Goal: Task Accomplishment & Management: Use online tool/utility

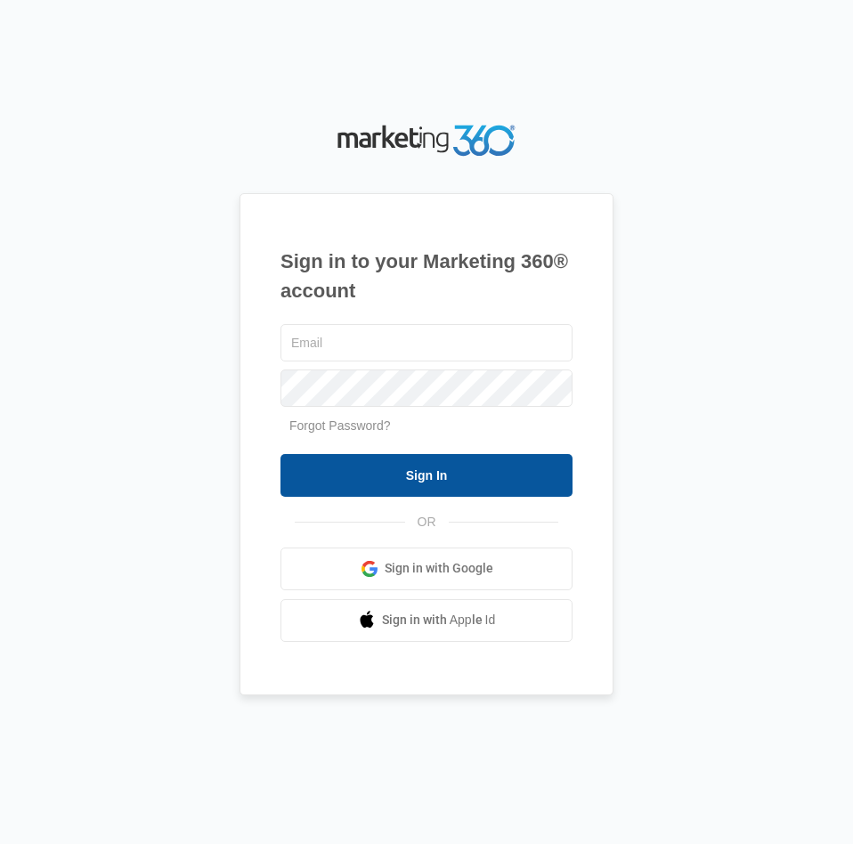
type input "[EMAIL_ADDRESS][DOMAIN_NAME]"
click at [494, 479] on input "Sign In" at bounding box center [426, 475] width 292 height 43
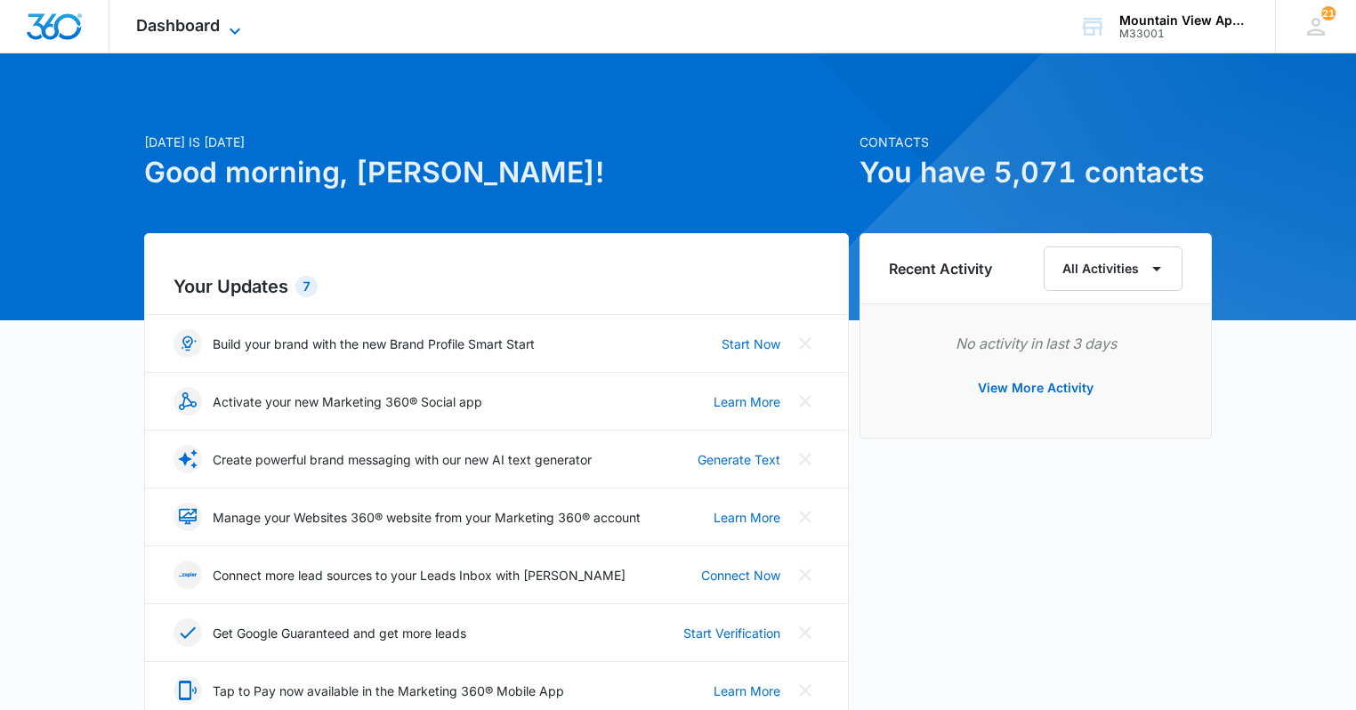
click at [186, 20] on span "Dashboard" at bounding box center [178, 25] width 84 height 19
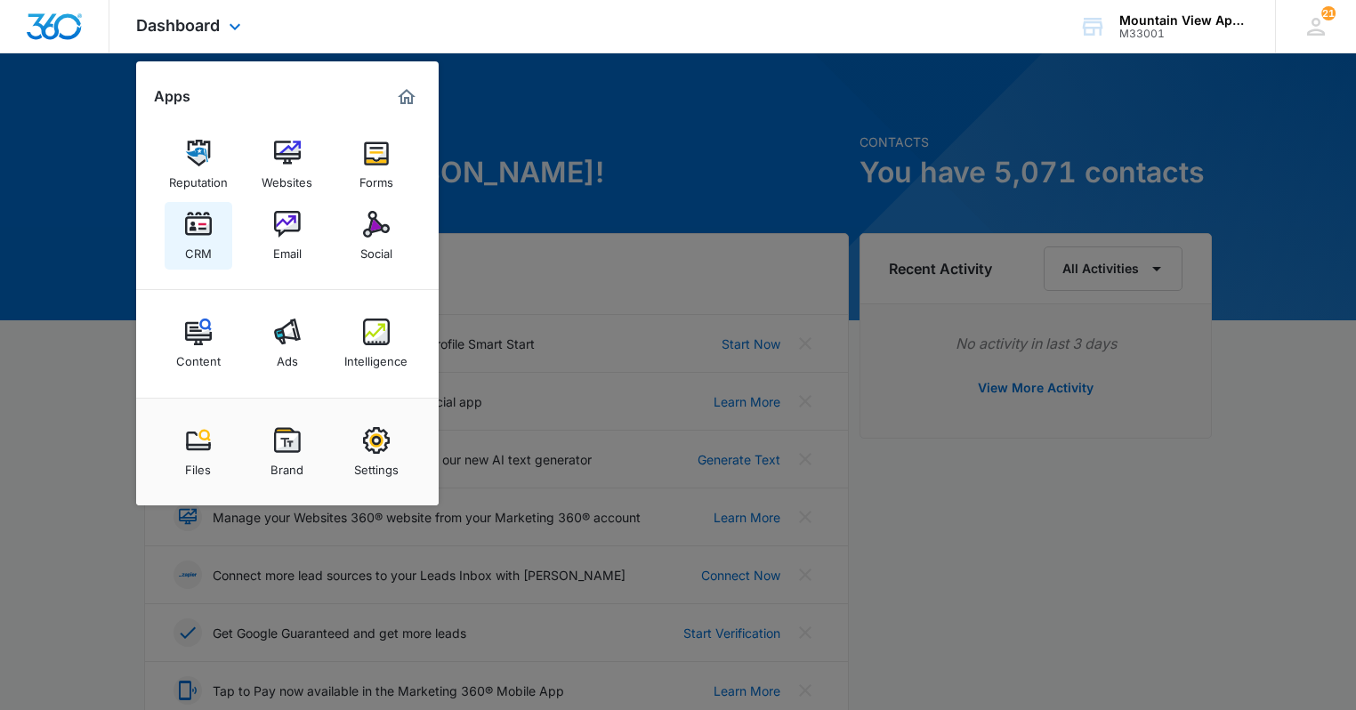
click at [204, 246] on div "CRM" at bounding box center [198, 249] width 27 height 23
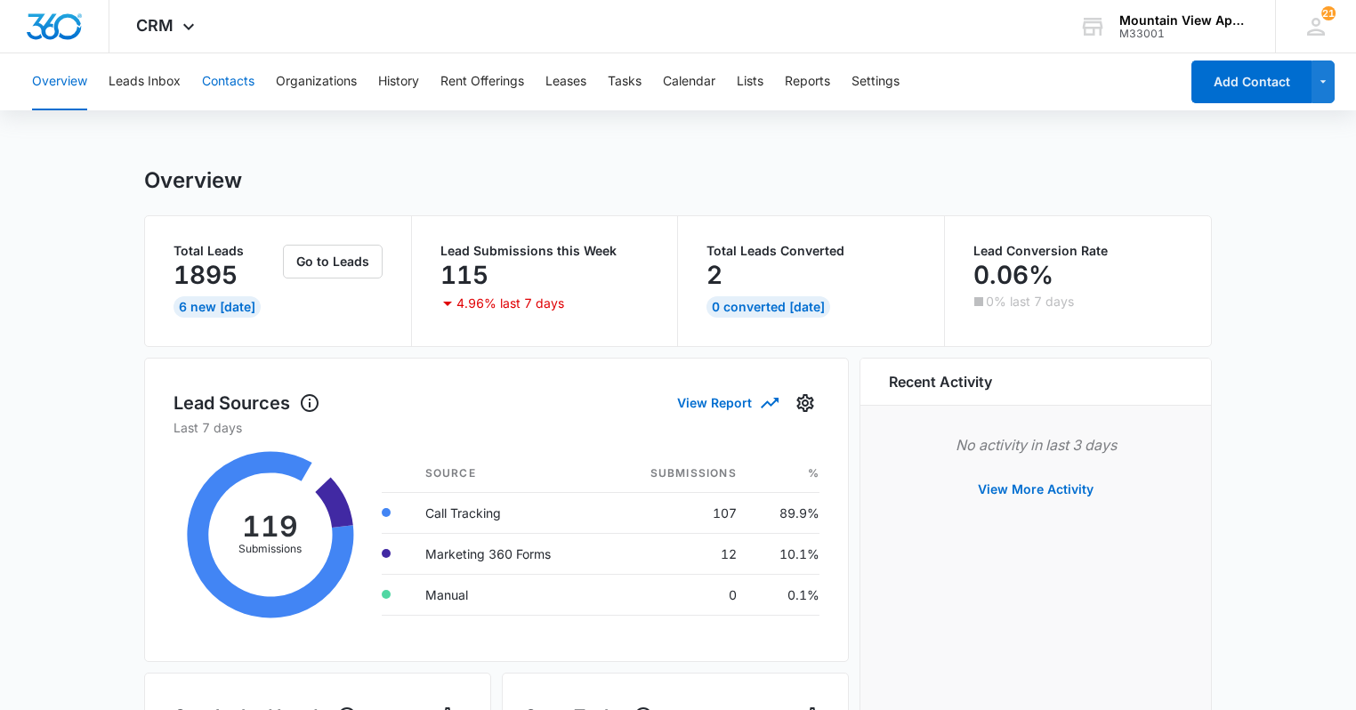
click at [210, 71] on button "Contacts" at bounding box center [228, 81] width 53 height 57
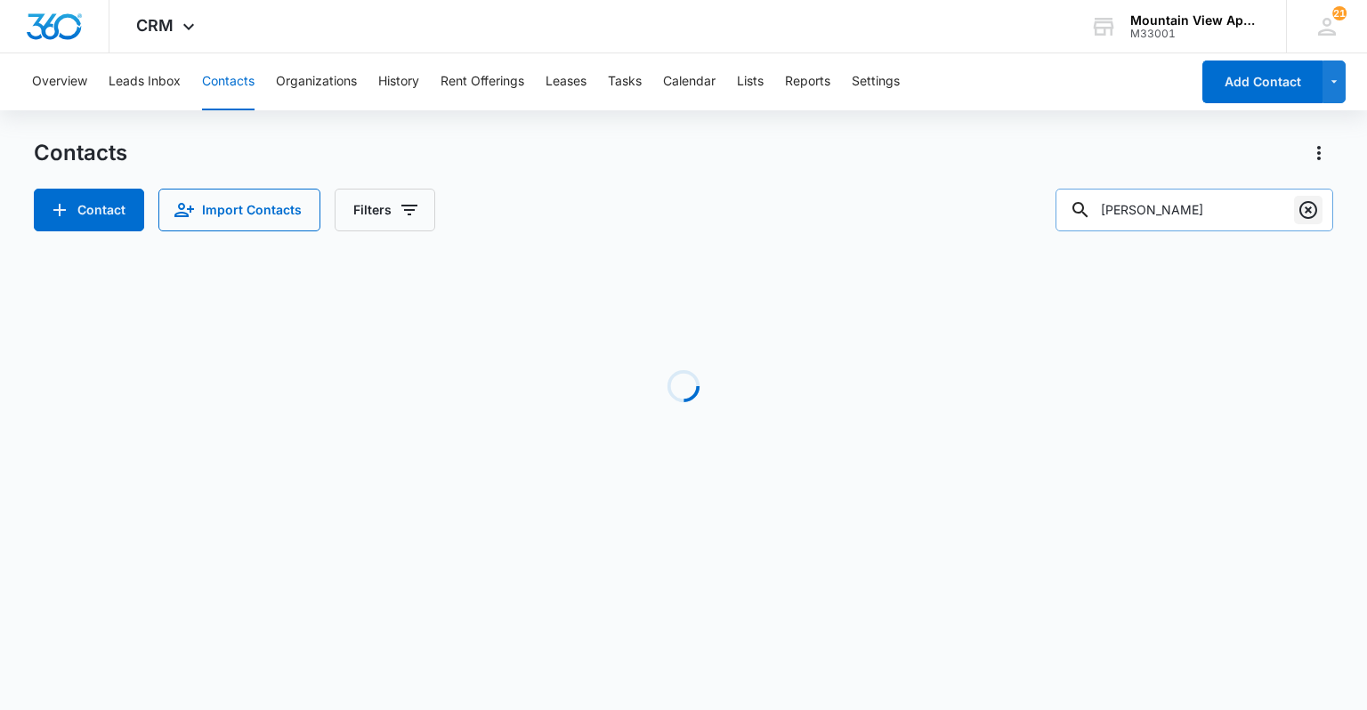
click at [681, 203] on icon "Clear" at bounding box center [1308, 209] width 21 height 21
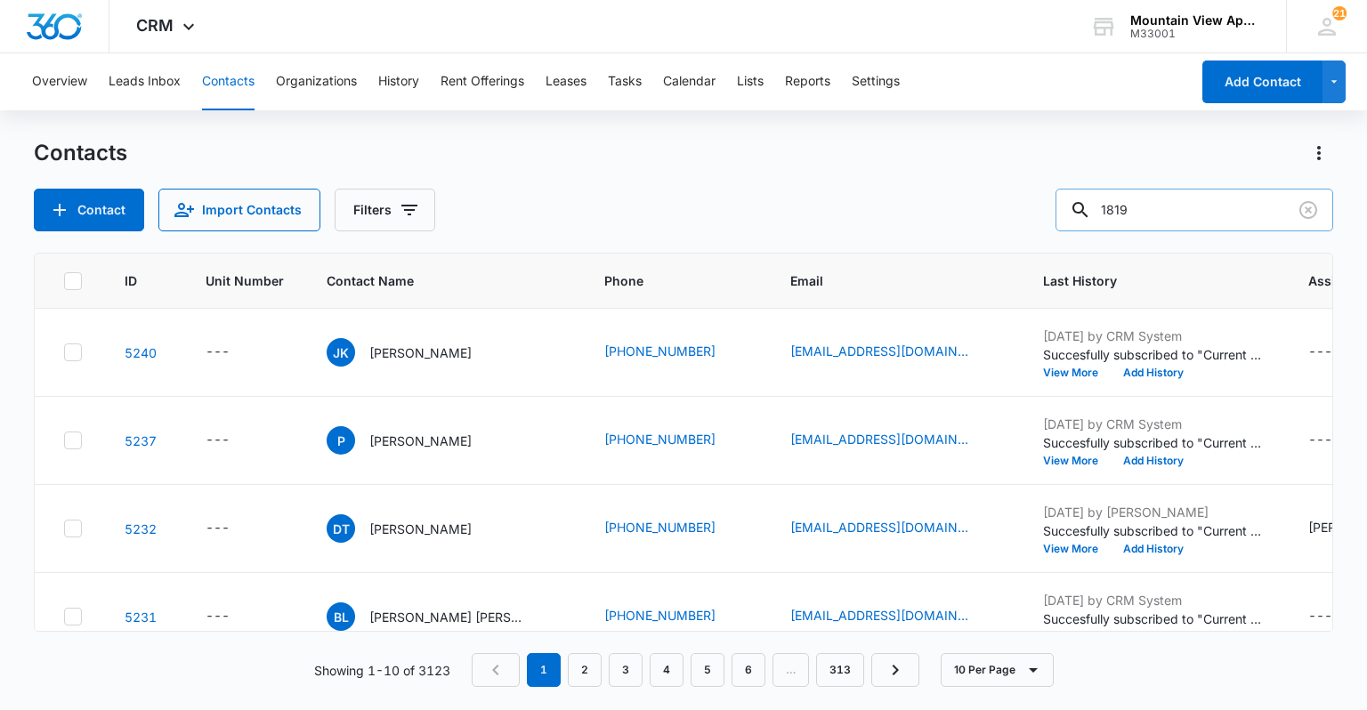
type input "1819"
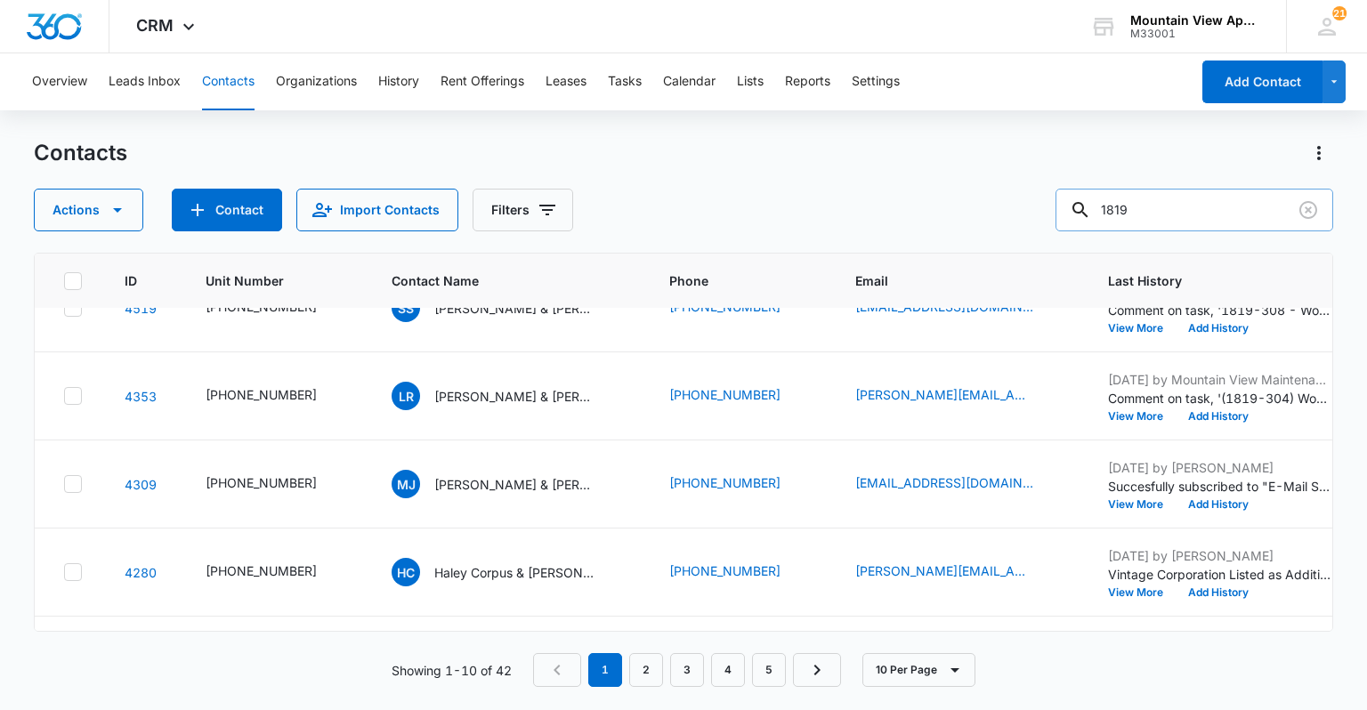
scroll to position [566, 0]
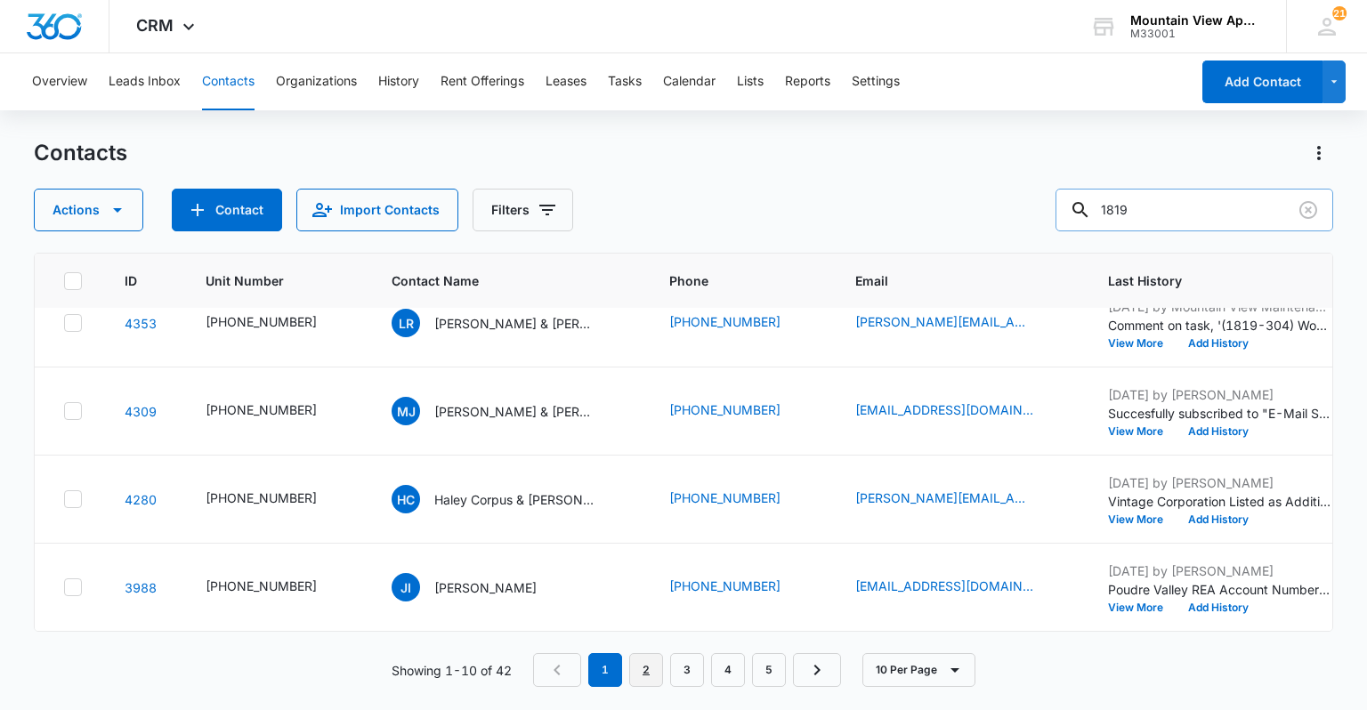
click at [649, 673] on link "2" at bounding box center [646, 670] width 34 height 34
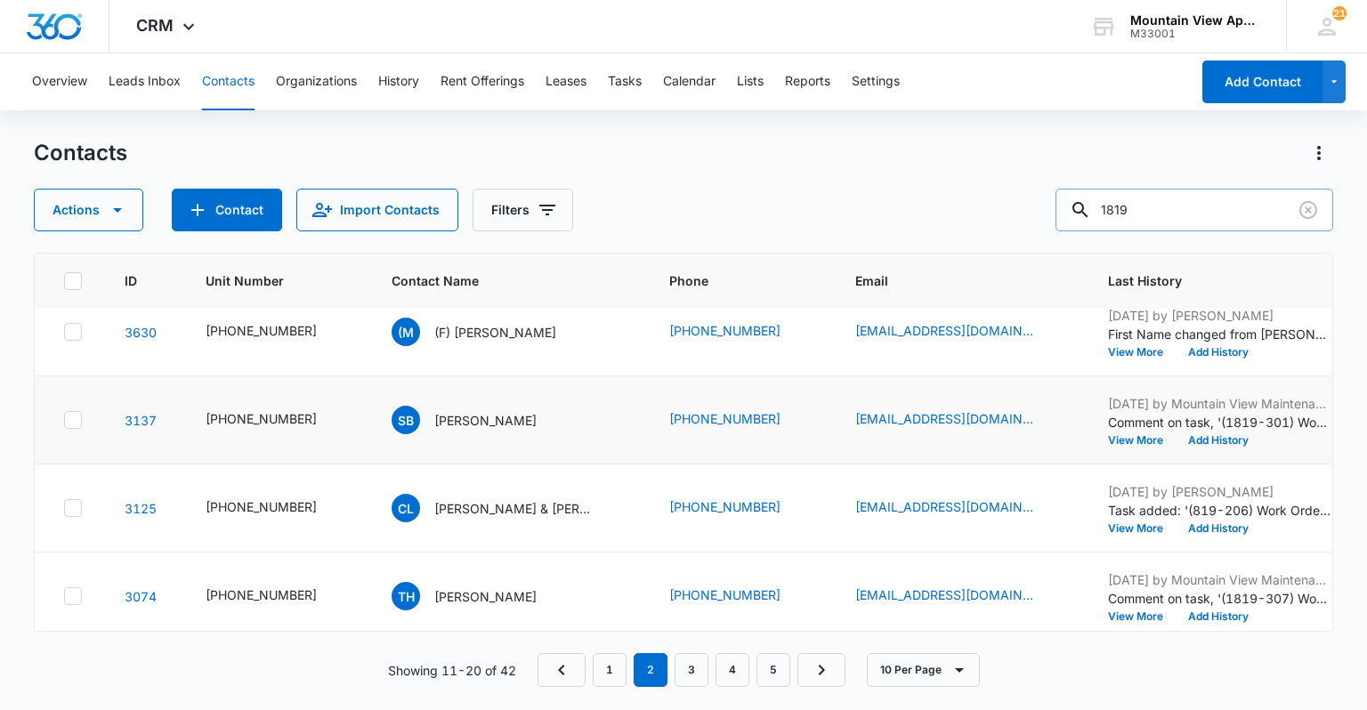
scroll to position [142, 0]
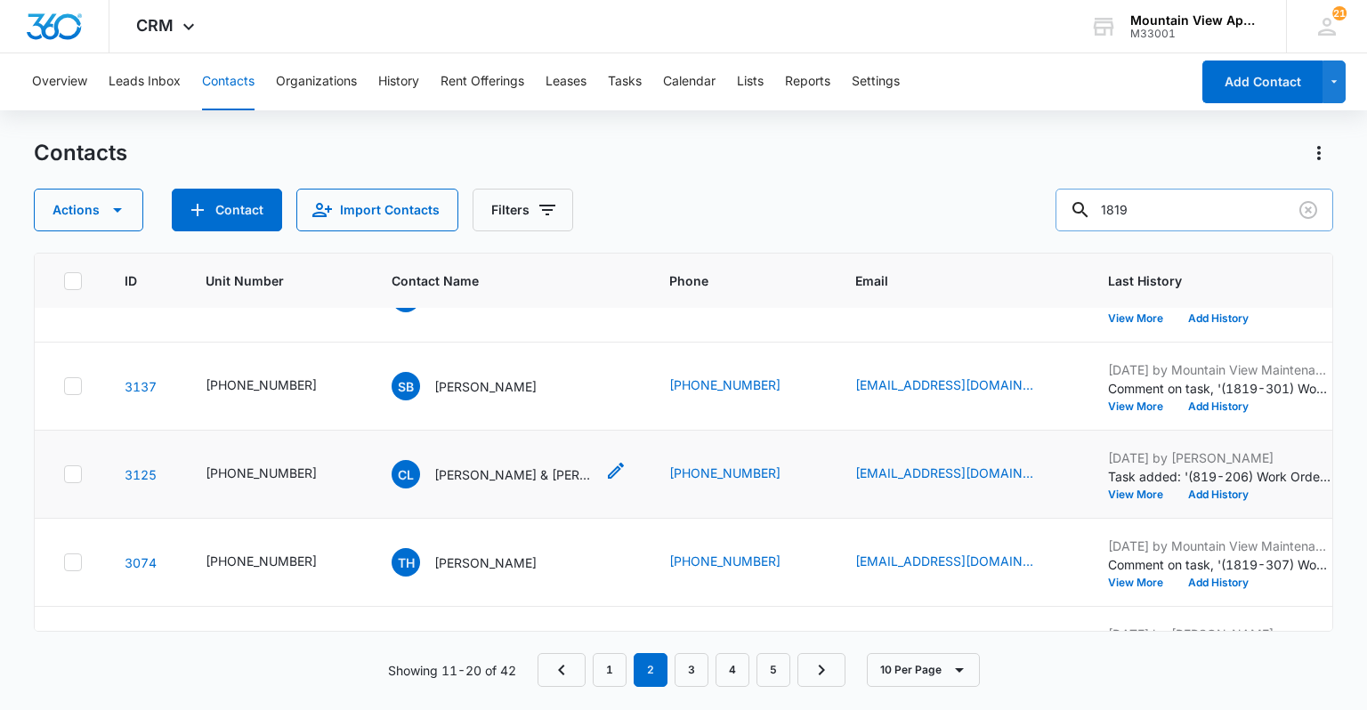
click at [473, 477] on p "[PERSON_NAME] & [PERSON_NAME]" at bounding box center [514, 475] width 160 height 19
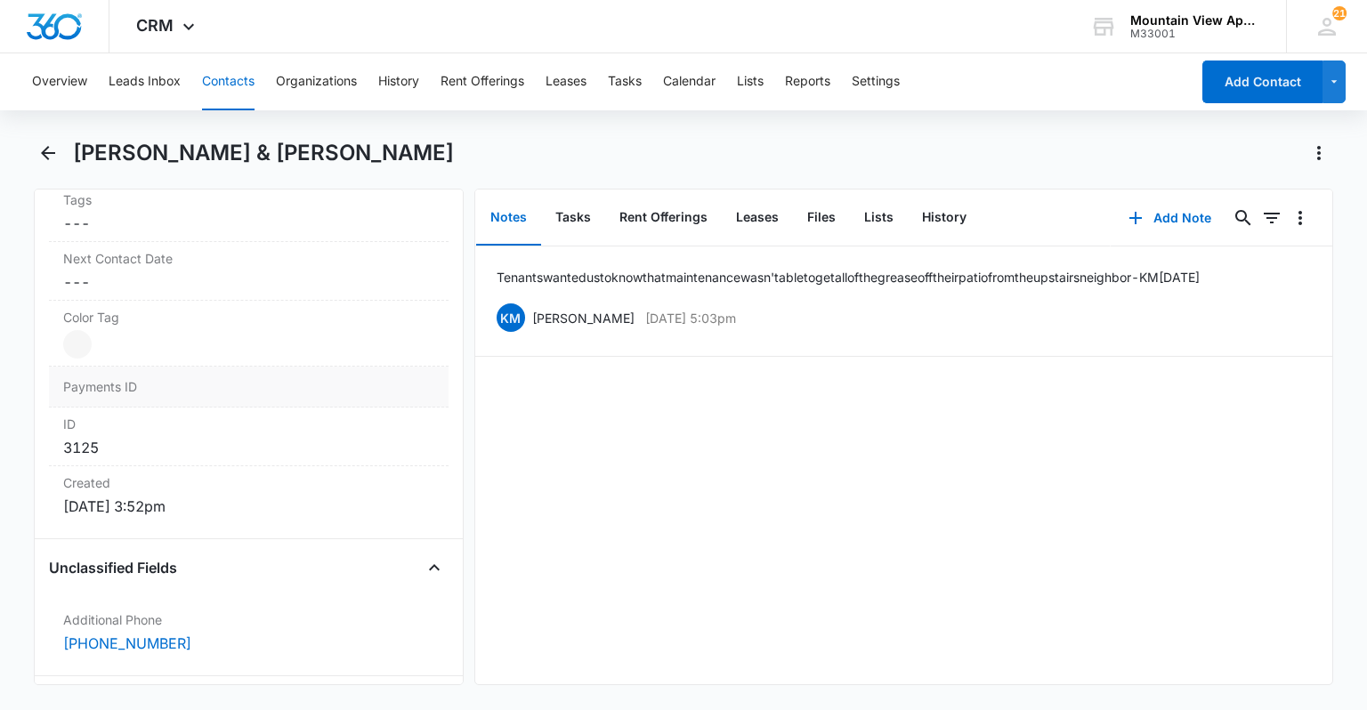
scroll to position [926, 0]
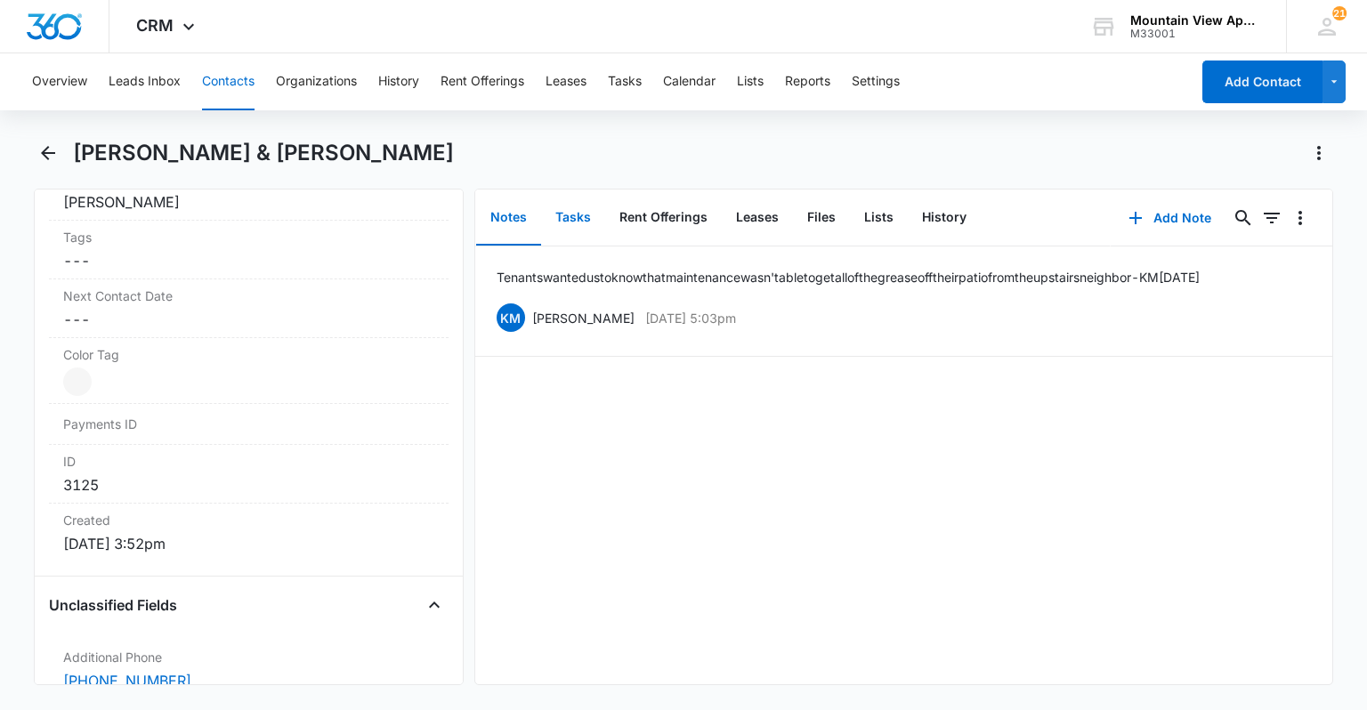
click at [573, 220] on button "Tasks" at bounding box center [573, 217] width 64 height 55
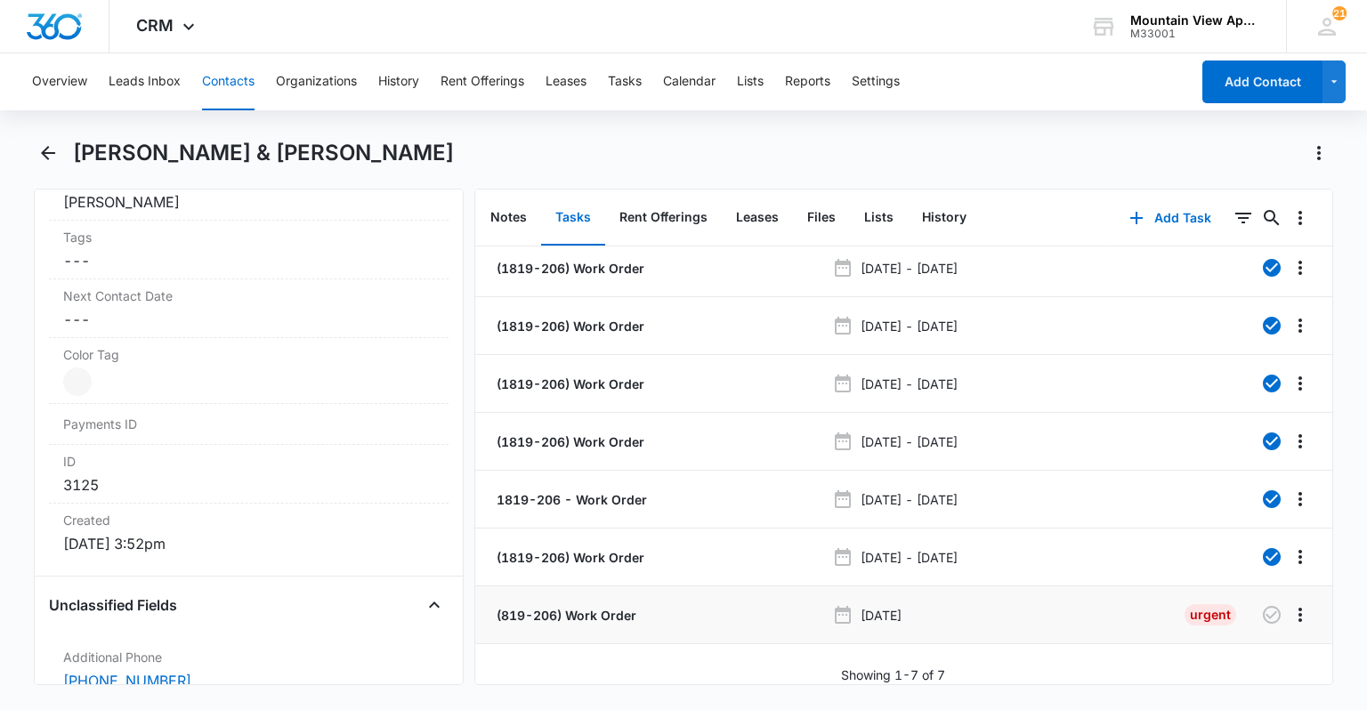
scroll to position [15, 0]
click at [560, 606] on p "(819-206) Work Order" at bounding box center [564, 615] width 143 height 19
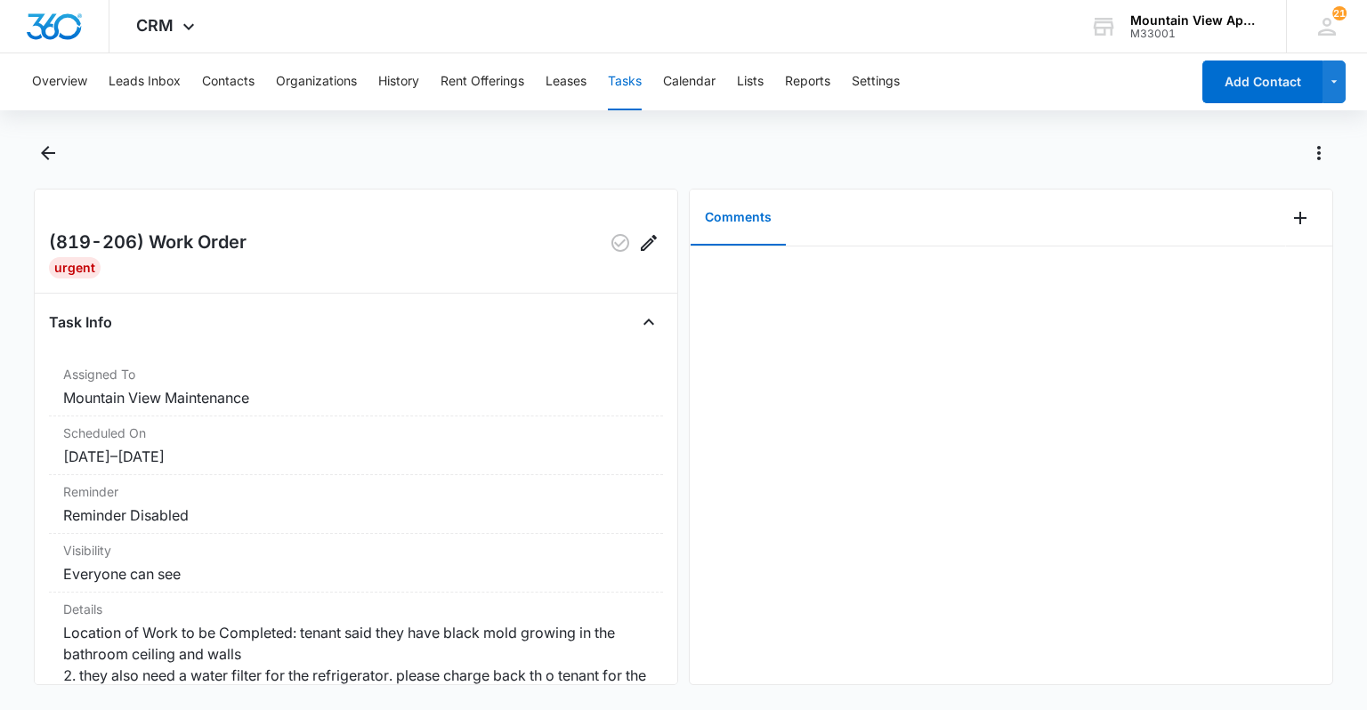
click at [632, 82] on button "Tasks" at bounding box center [625, 81] width 34 height 57
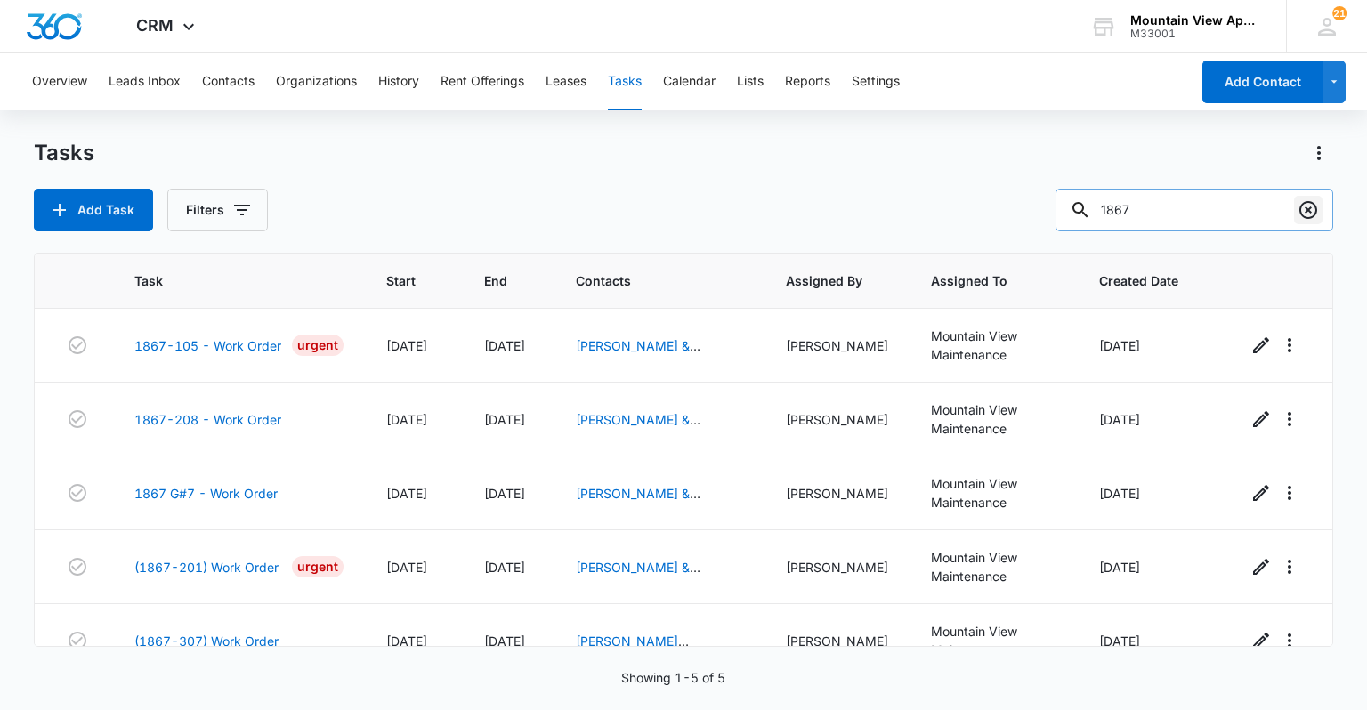
click at [681, 202] on icon "Clear" at bounding box center [1308, 209] width 21 height 21
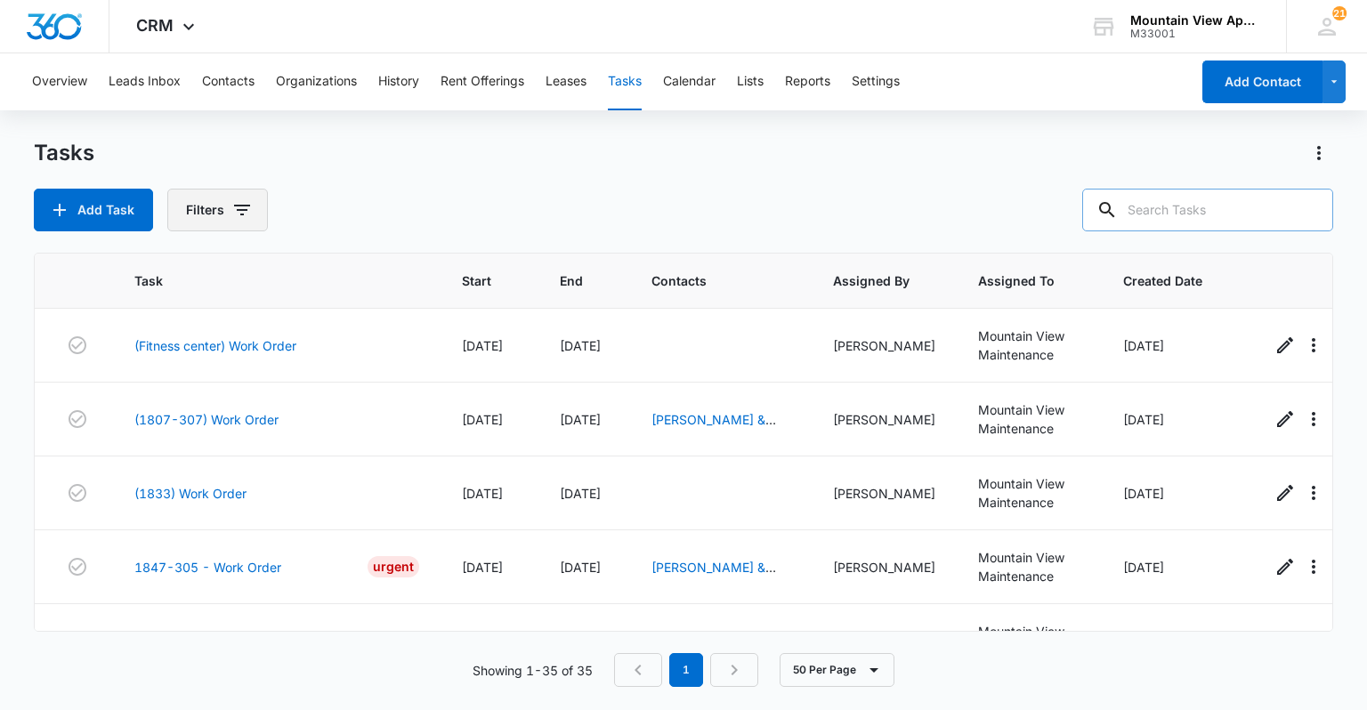
click at [239, 217] on icon "button" at bounding box center [241, 209] width 21 height 21
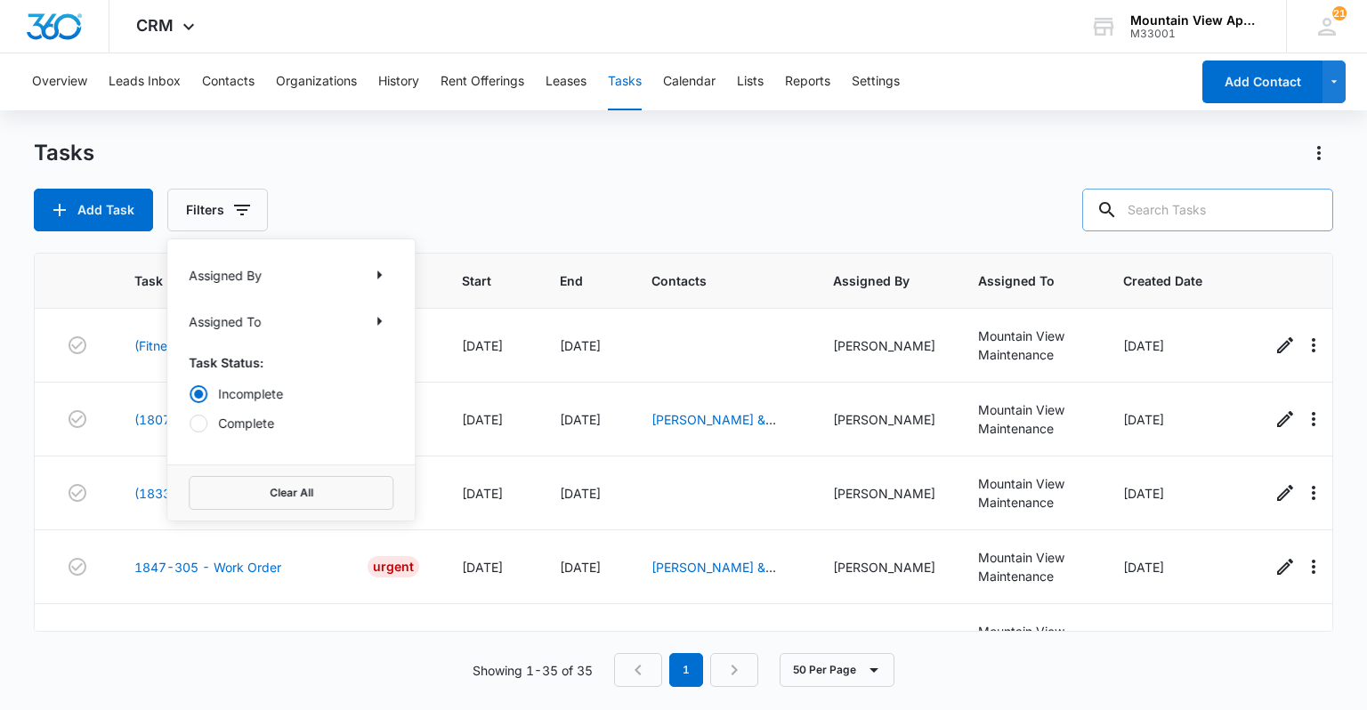
click at [509, 157] on div "Tasks" at bounding box center [683, 153] width 1299 height 28
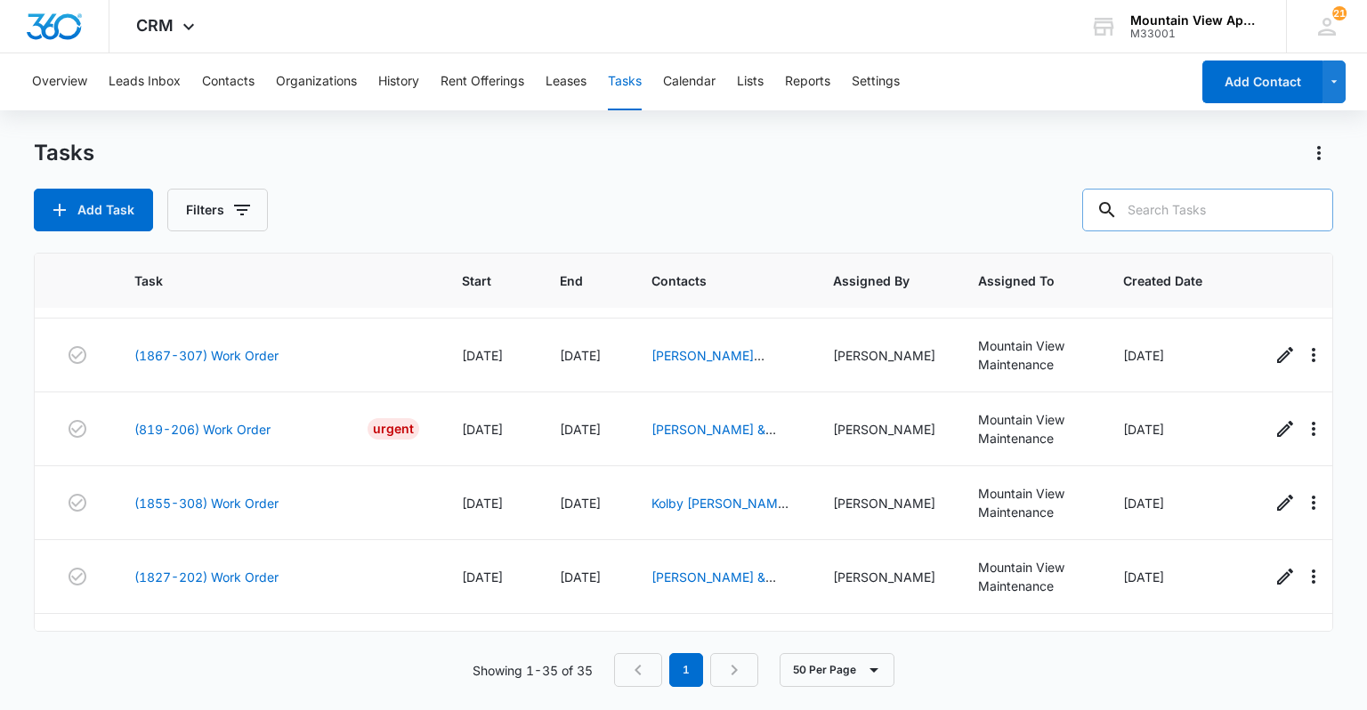
scroll to position [1994, 0]
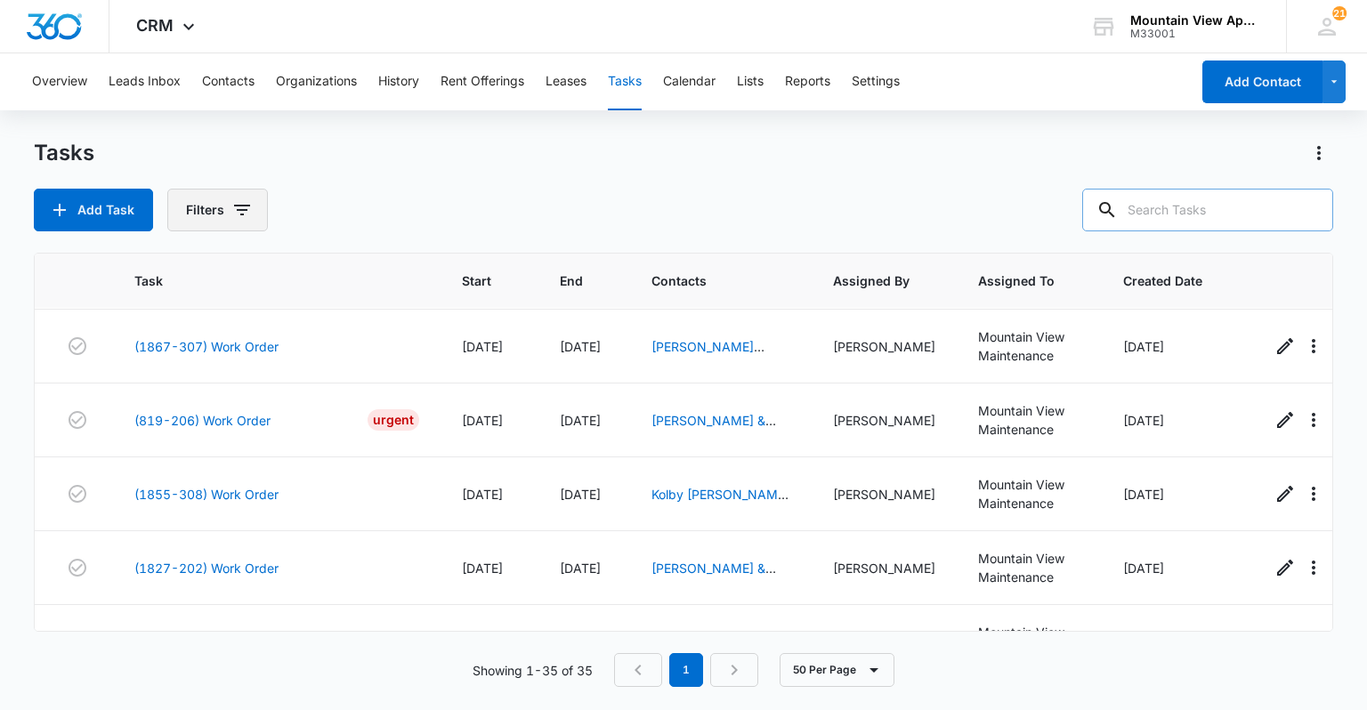
click at [239, 217] on icon "button" at bounding box center [241, 209] width 21 height 21
click at [376, 206] on div "Add Task Filters" at bounding box center [683, 210] width 1299 height 43
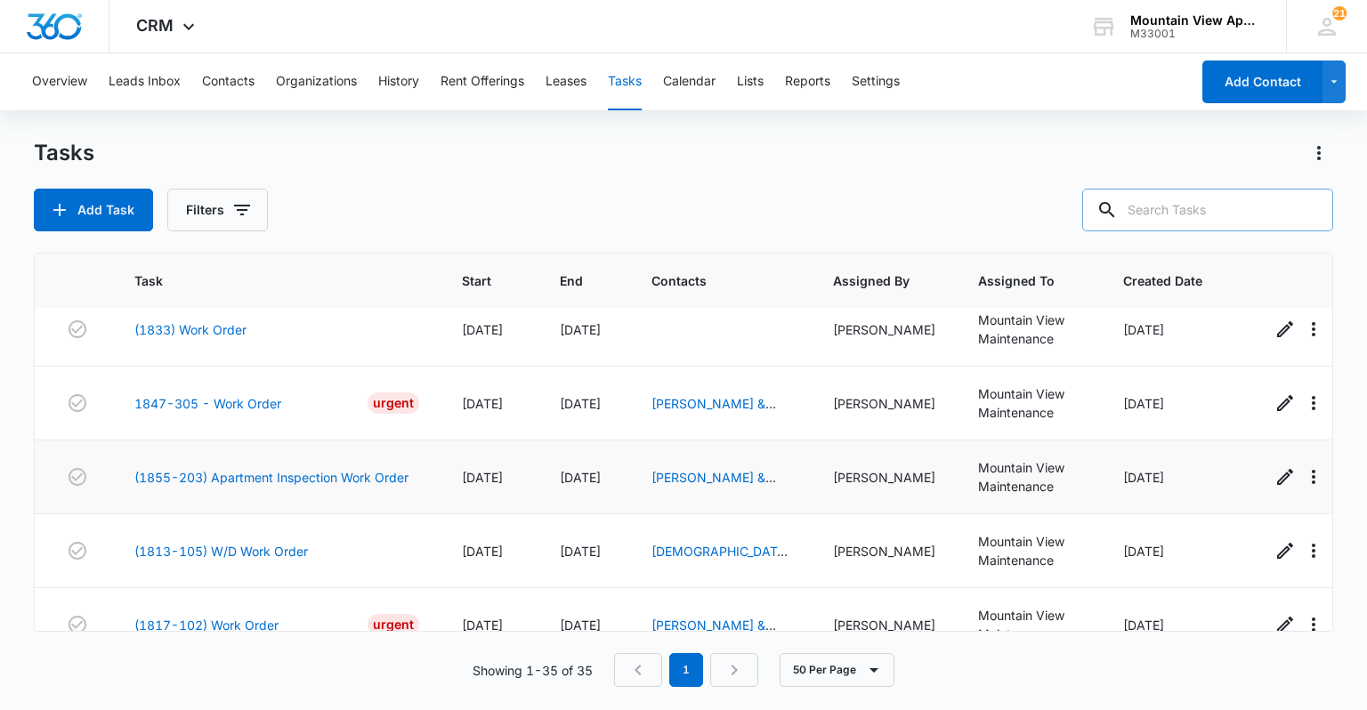
scroll to position [142, 0]
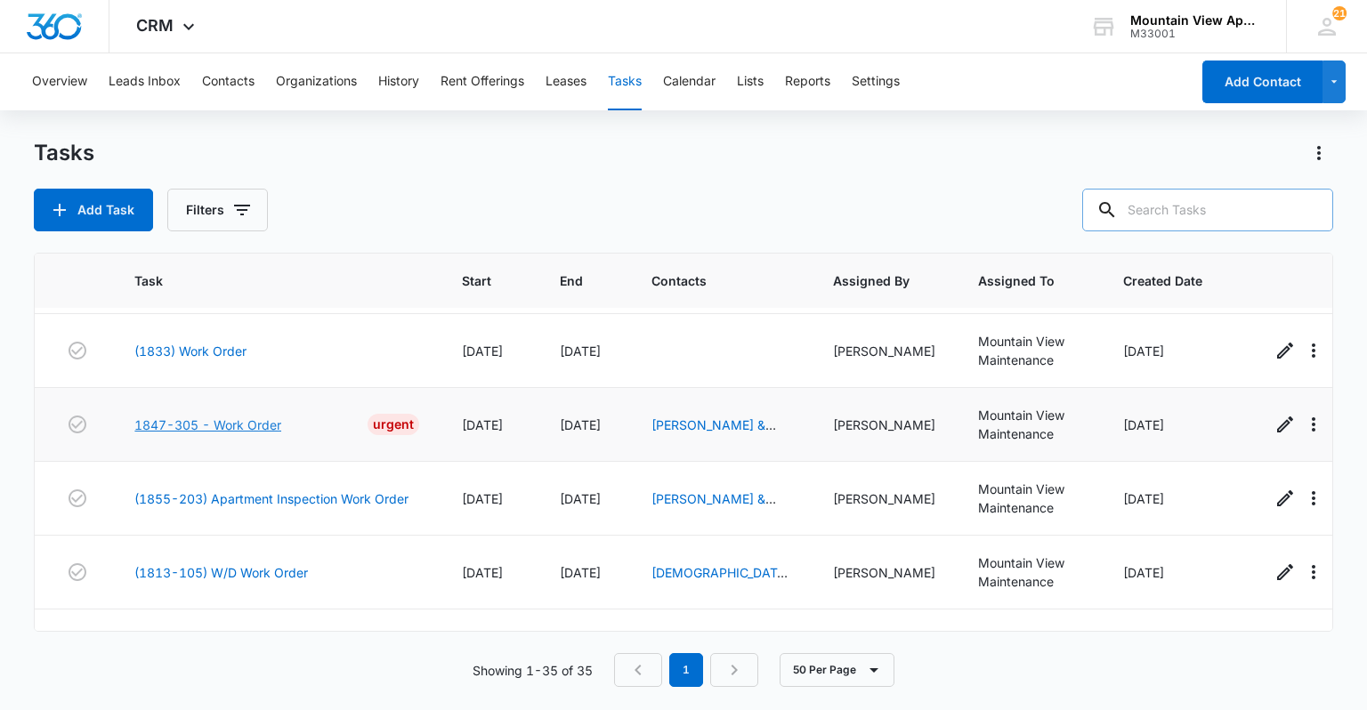
click at [231, 424] on link "1847-305 - Work Order" at bounding box center [207, 425] width 147 height 19
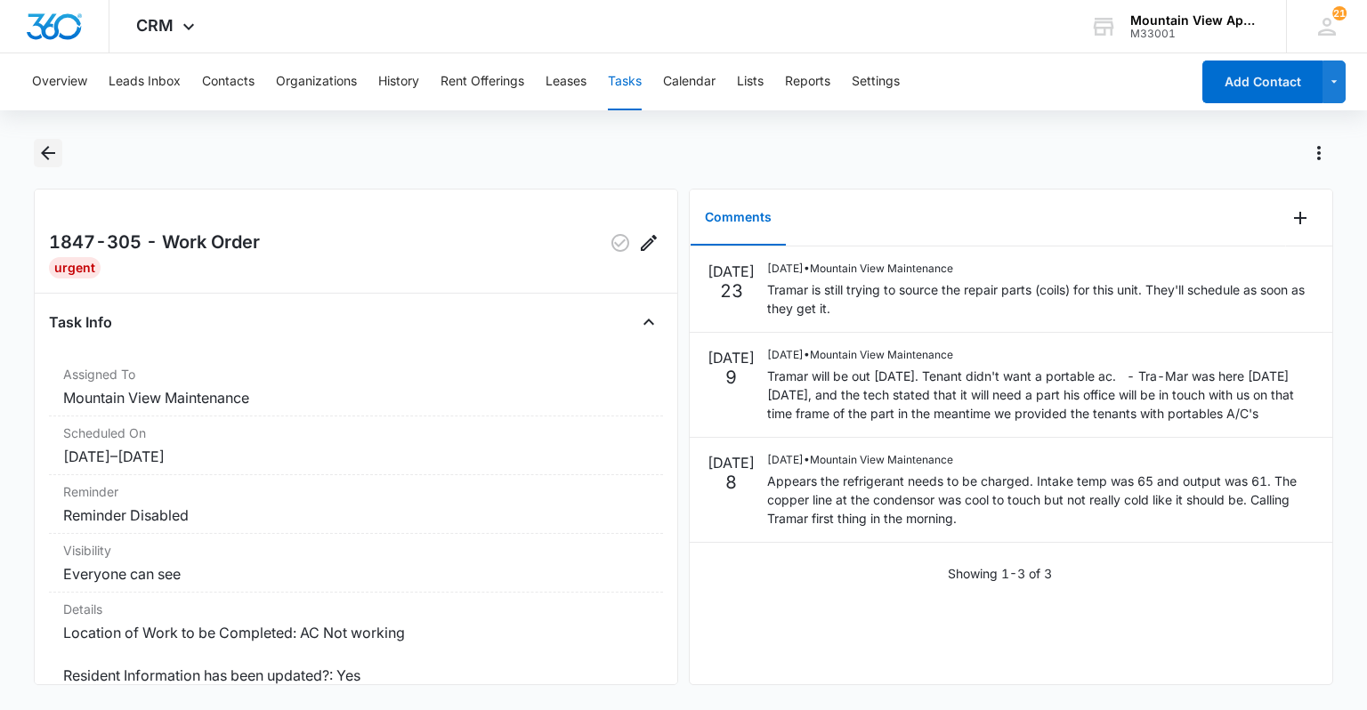
click at [45, 151] on icon "Back" at bounding box center [48, 153] width 14 height 14
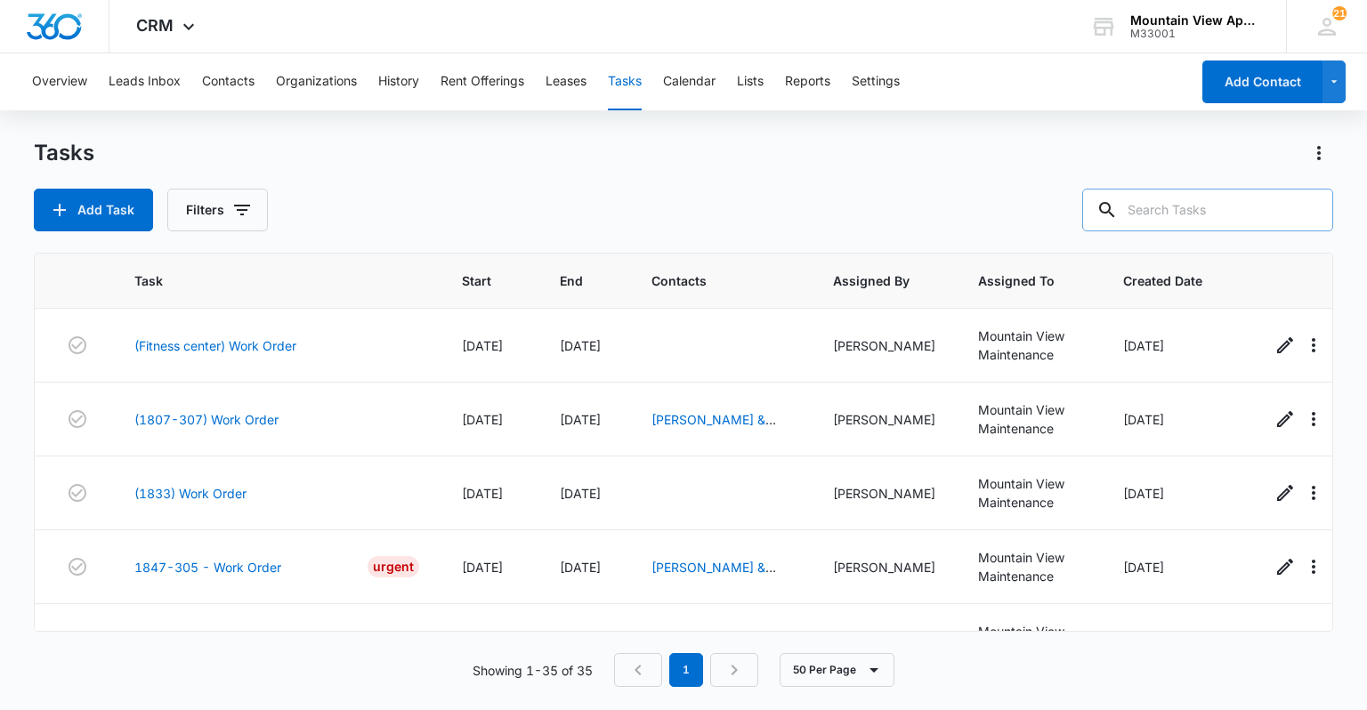
click at [1229, 211] on input "text" at bounding box center [1207, 210] width 251 height 43
type input "1827"
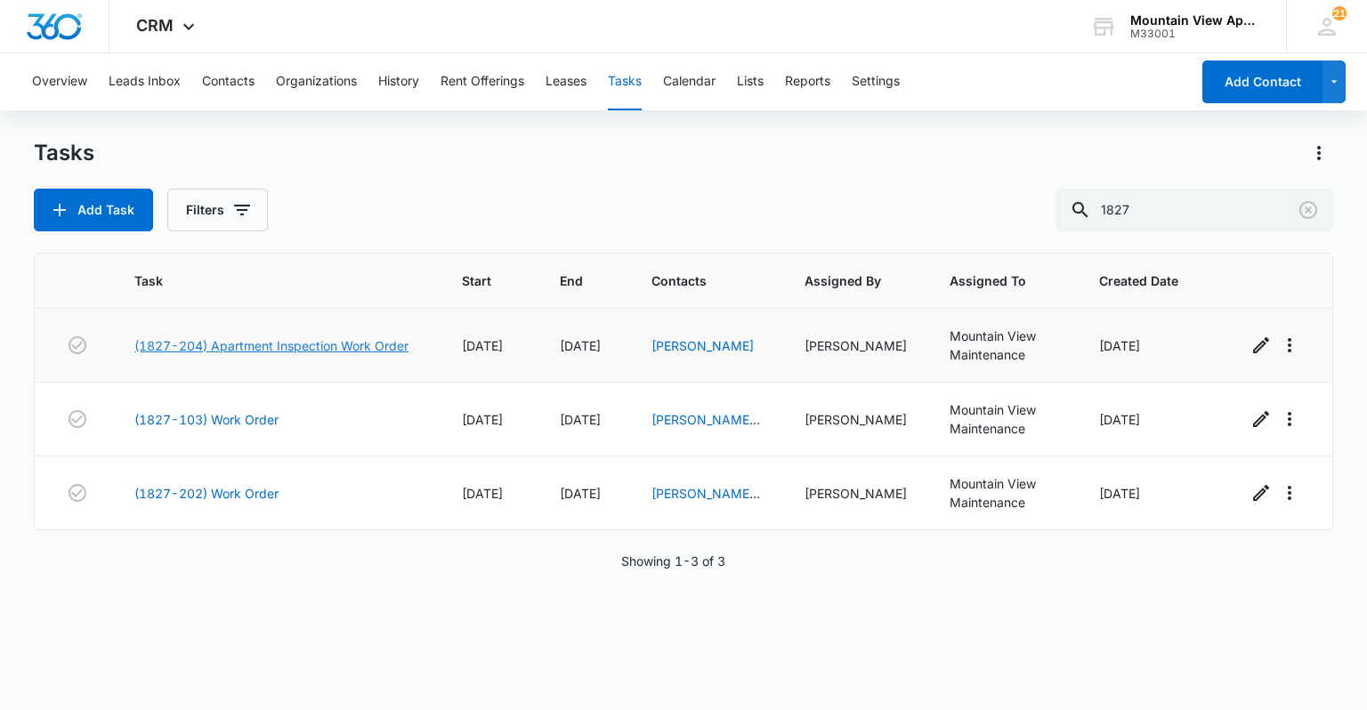
click at [263, 344] on link "(1827-204) Apartment Inspection Work Order" at bounding box center [271, 345] width 274 height 19
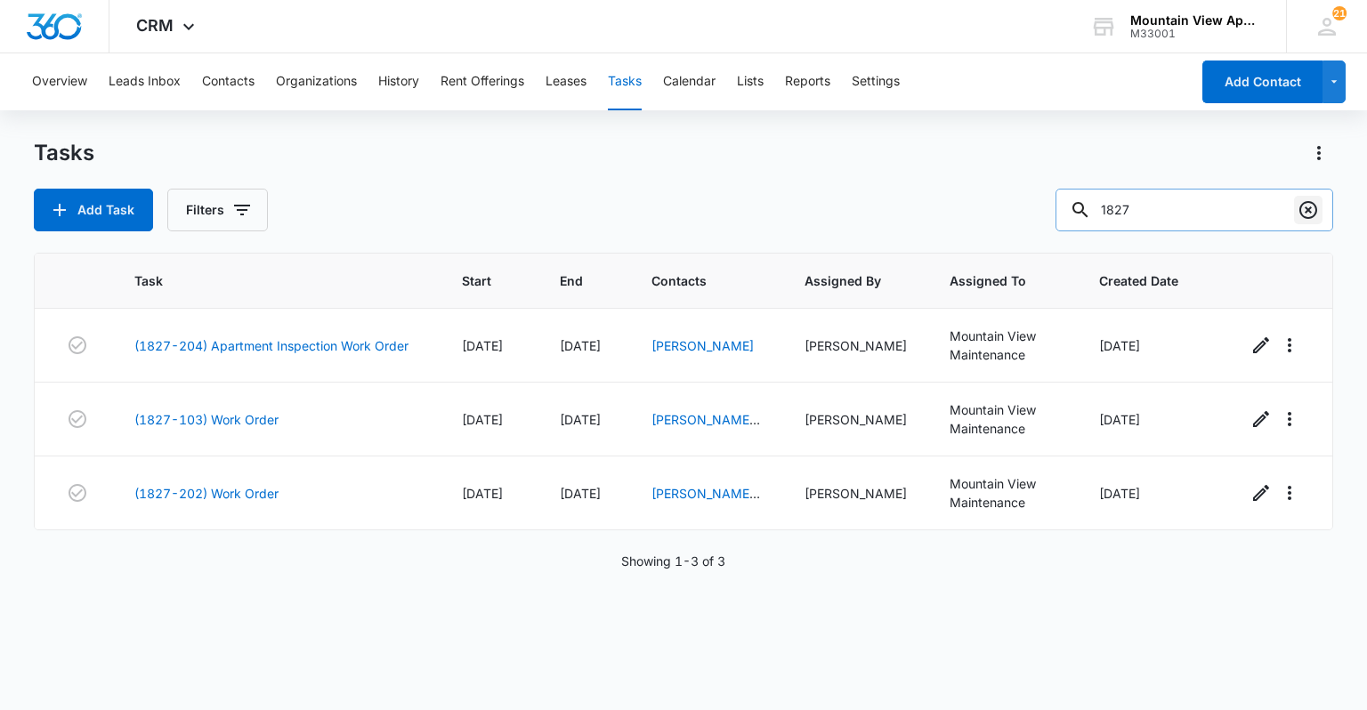
click at [1302, 213] on icon "Clear" at bounding box center [1308, 209] width 21 height 21
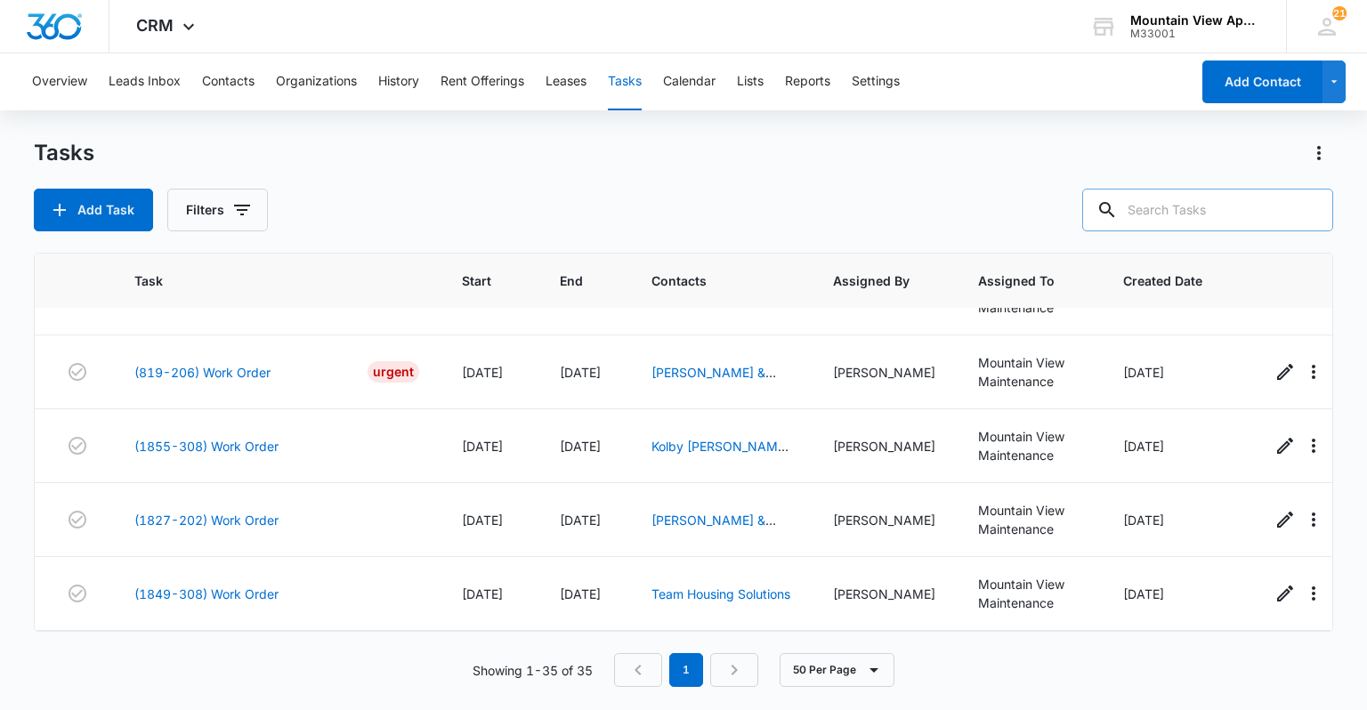
scroll to position [1971, 0]
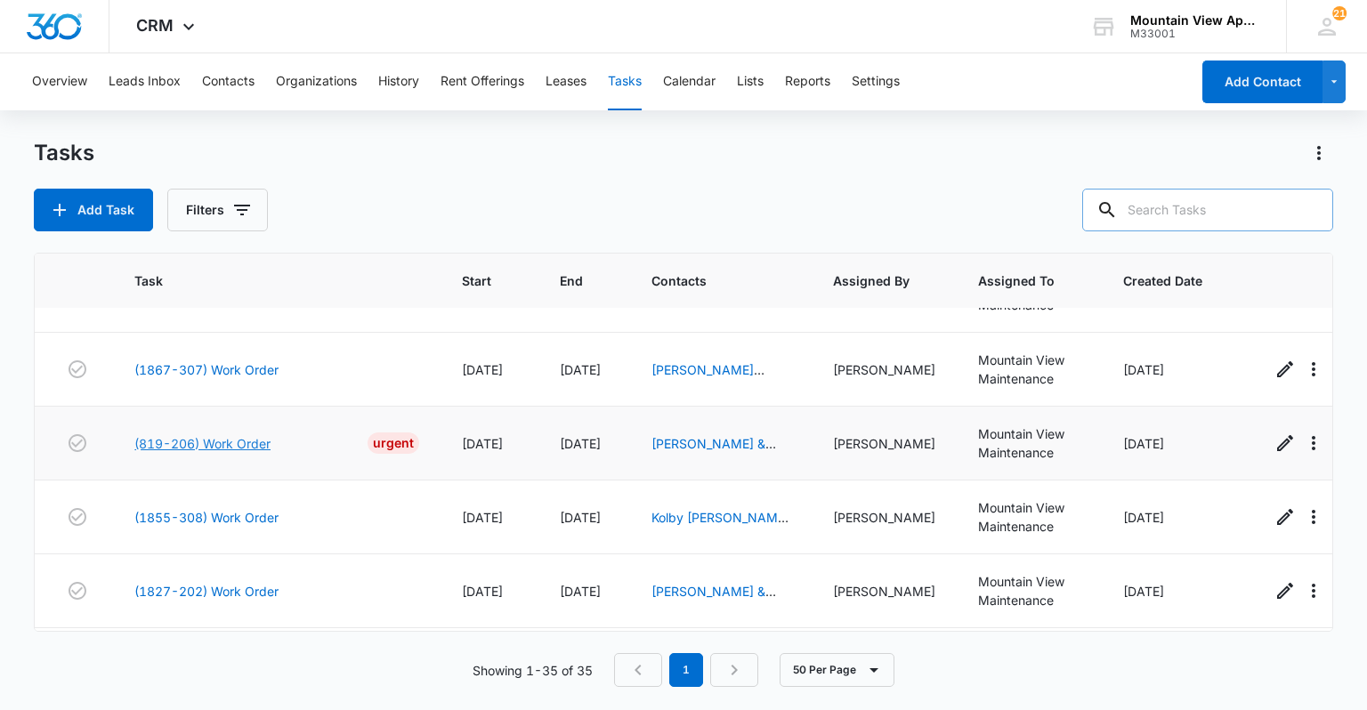
click at [210, 439] on link "(819-206) Work Order" at bounding box center [202, 443] width 136 height 19
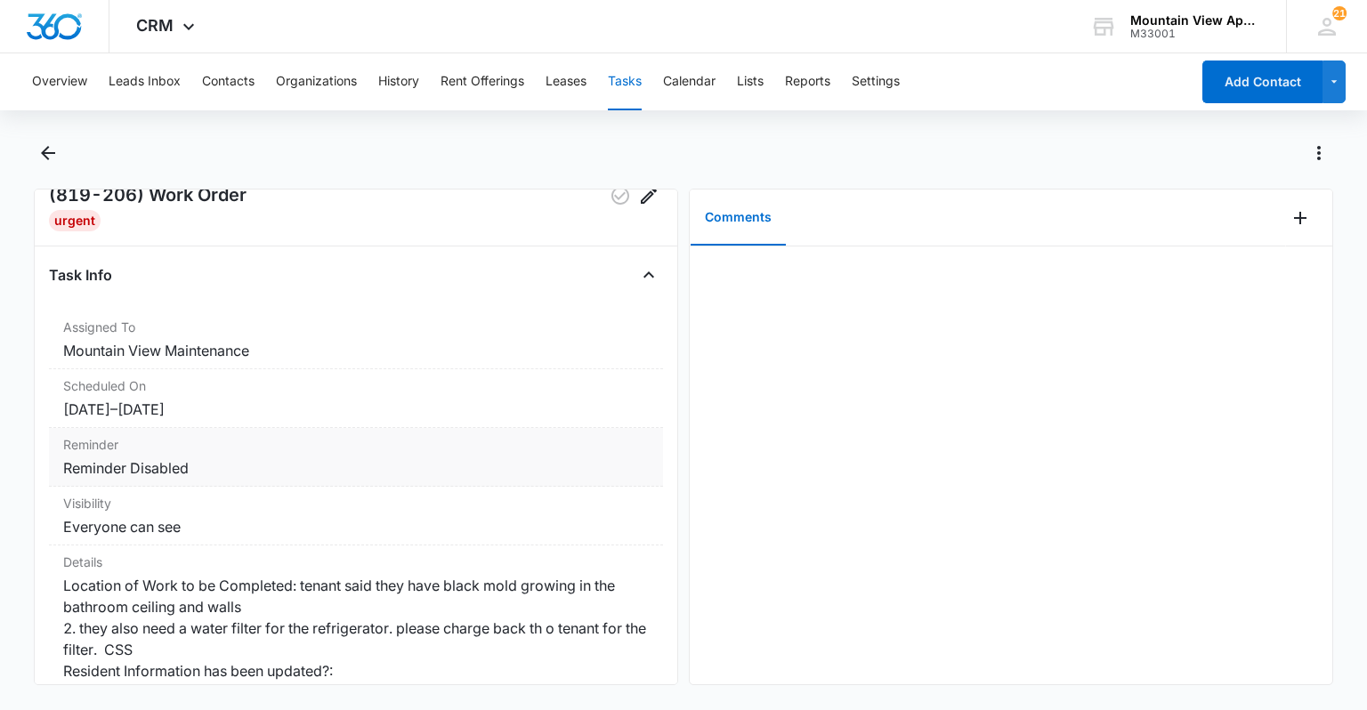
scroll to position [71, 0]
